Goal: Transaction & Acquisition: Purchase product/service

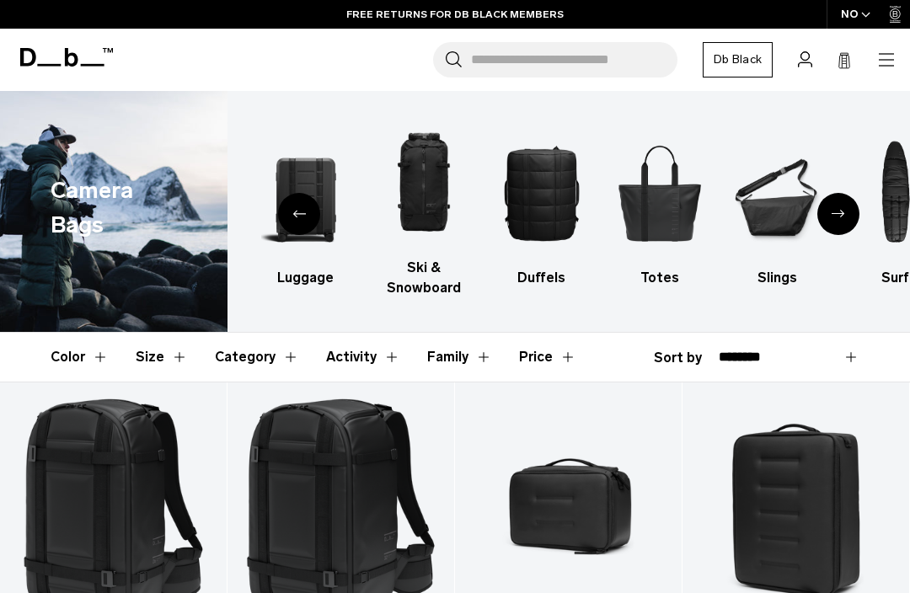
click at [667, 287] on h3 "Totes" at bounding box center [659, 278] width 88 height 20
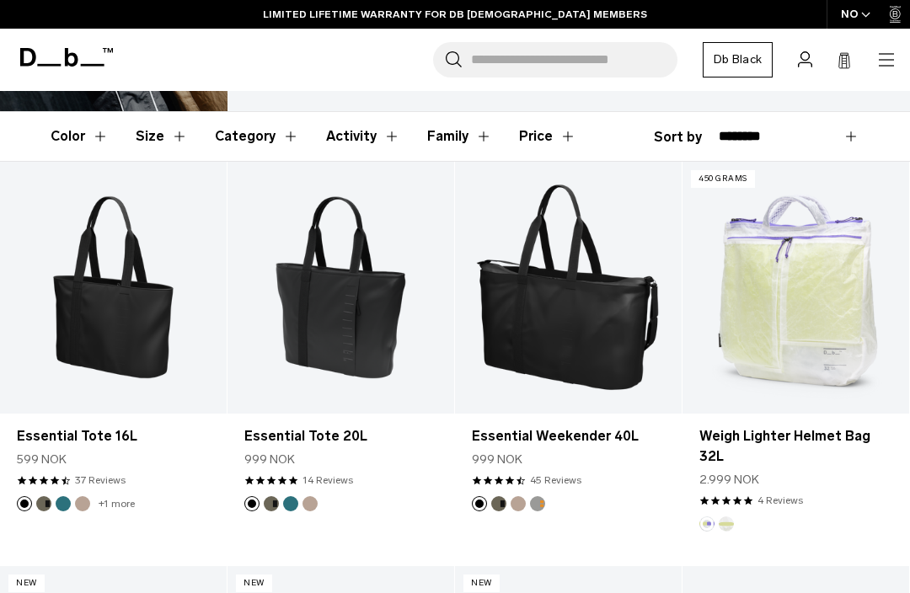
scroll to position [217, 0]
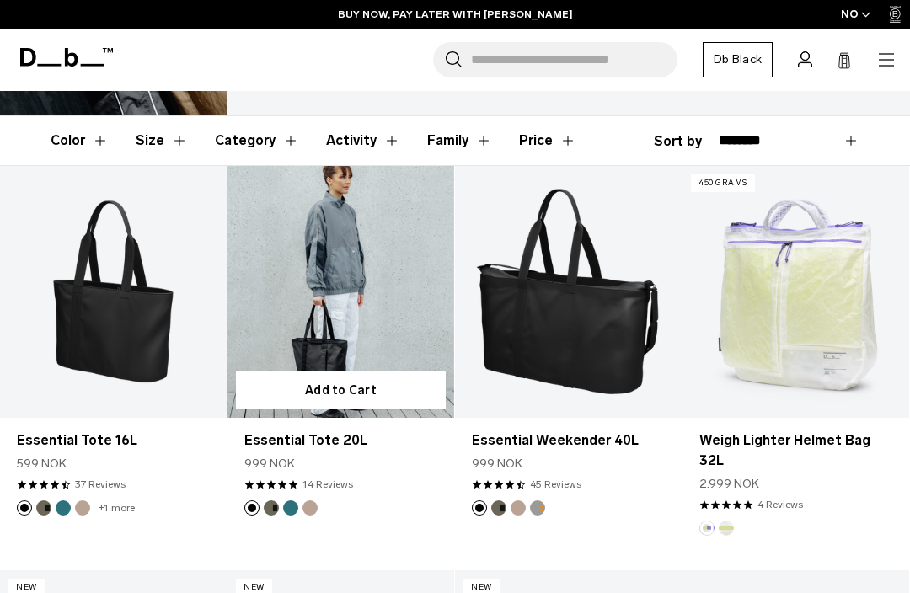
click at [351, 309] on link "Essential Tote 20L" at bounding box center [341, 292] width 227 height 252
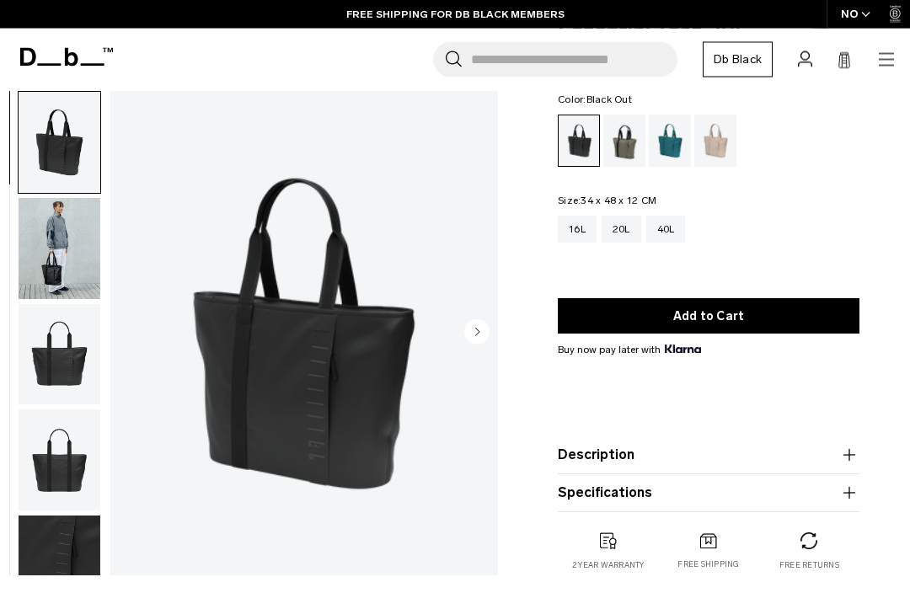
scroll to position [81, 0]
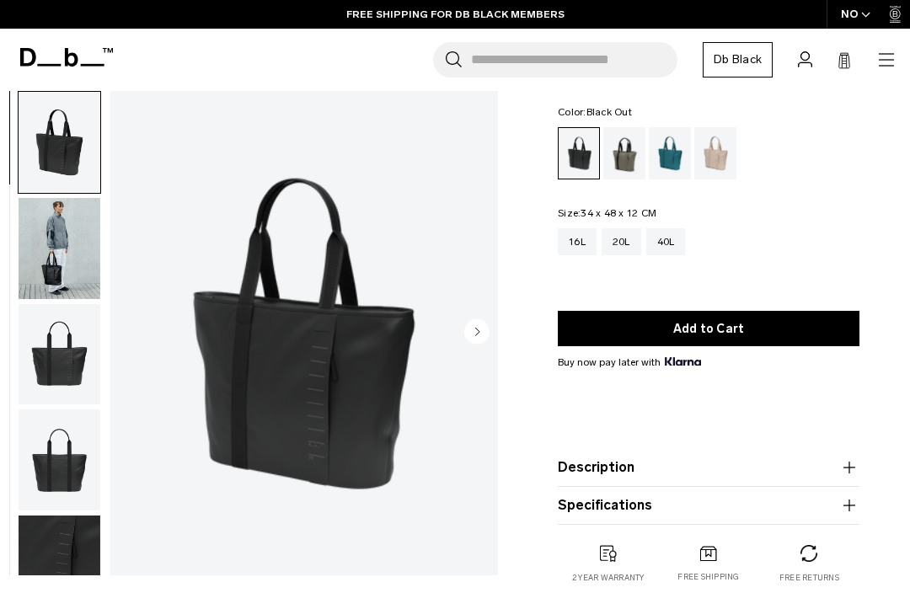
click at [469, 336] on circle "Next slide" at bounding box center [476, 331] width 25 height 25
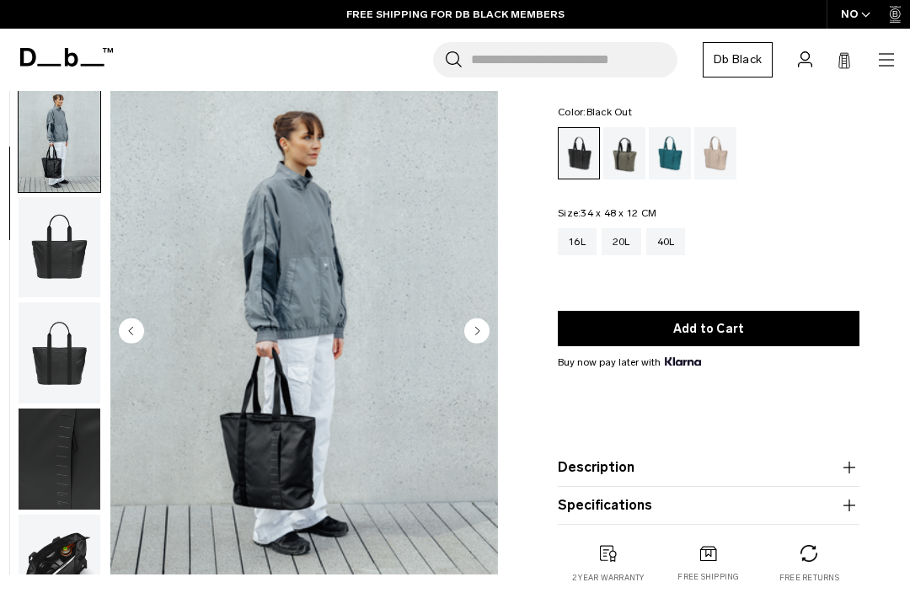
scroll to position [107, 0]
click at [482, 335] on circle "Next slide" at bounding box center [476, 331] width 25 height 25
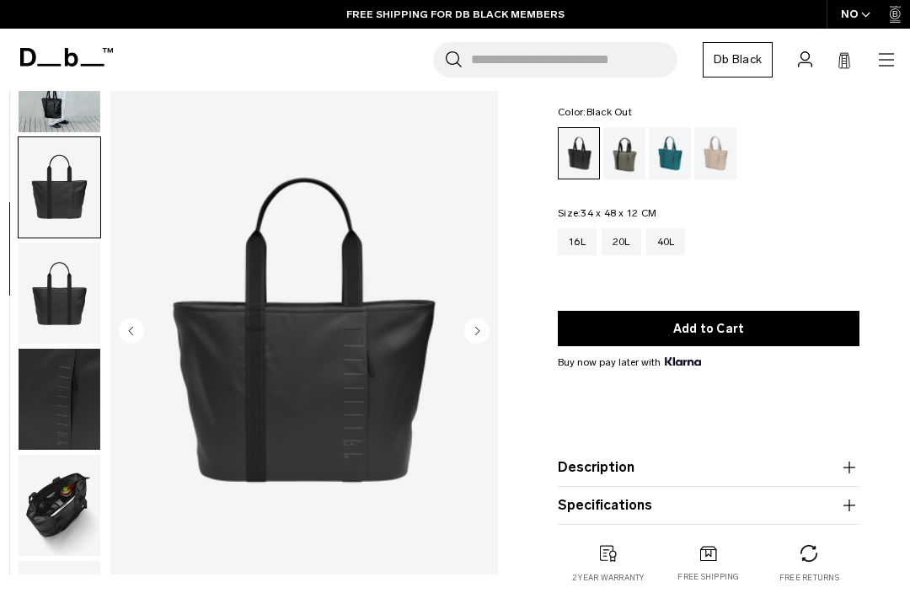
scroll to position [215, 0]
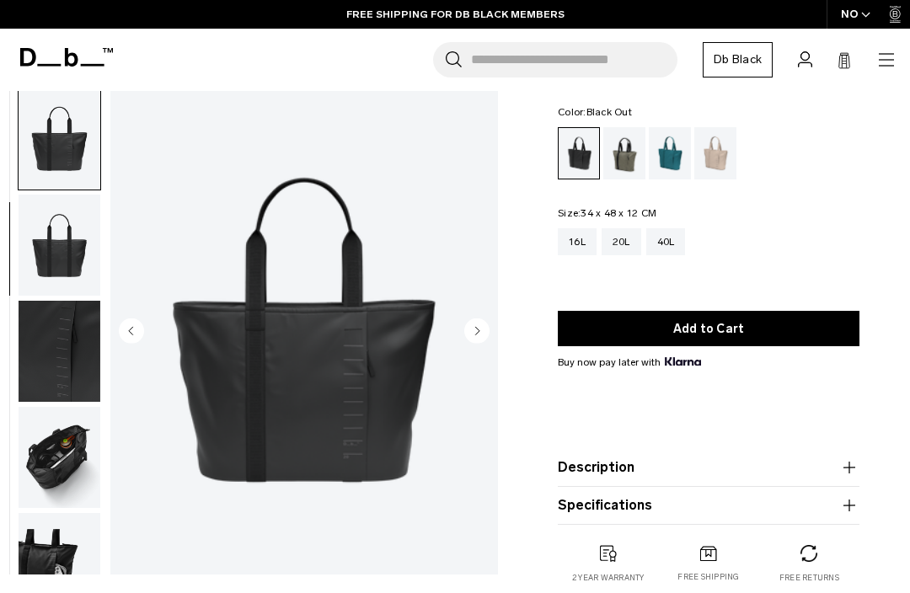
click at [479, 337] on circle "Next slide" at bounding box center [476, 331] width 25 height 25
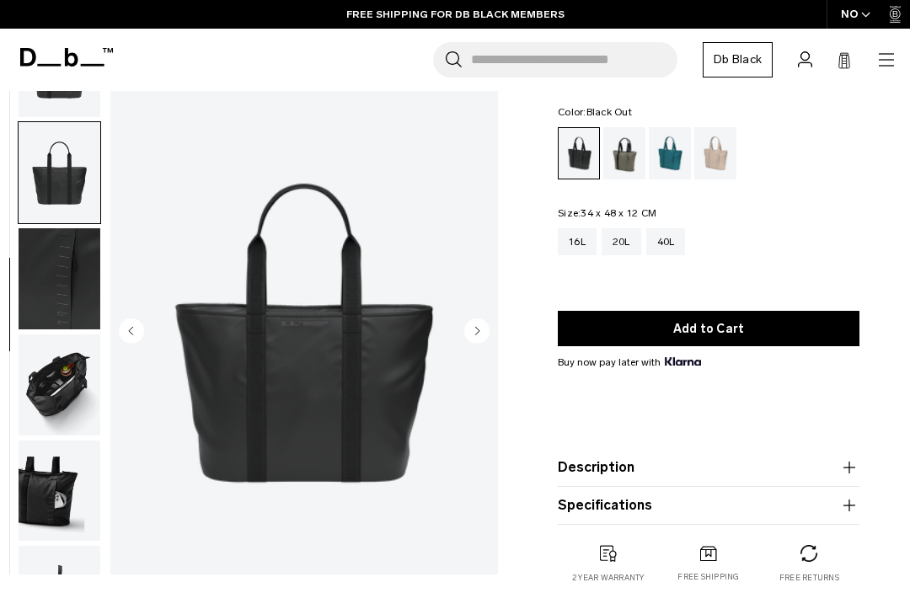
scroll to position [322, 0]
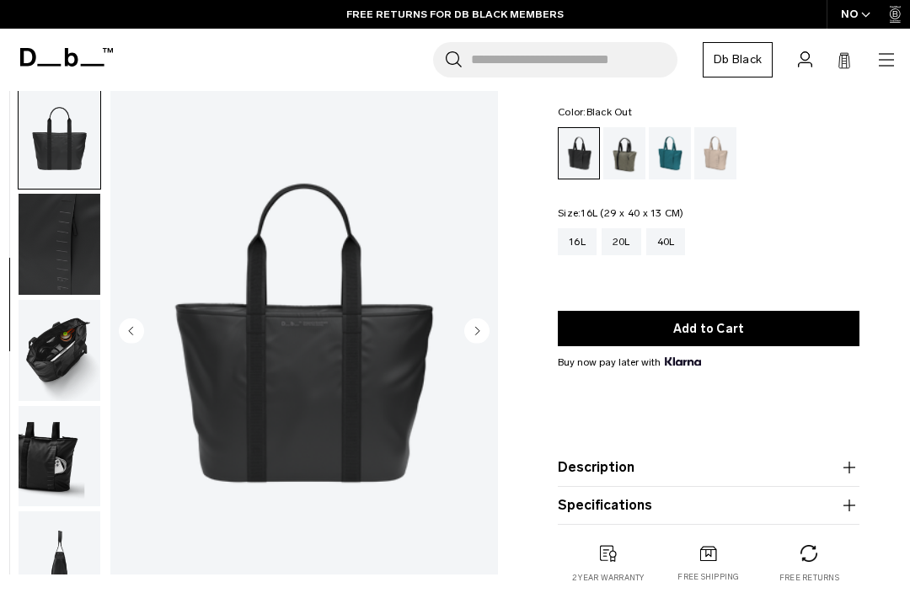
click at [576, 251] on div "16L" at bounding box center [577, 241] width 39 height 27
